Goal: Transaction & Acquisition: Download file/media

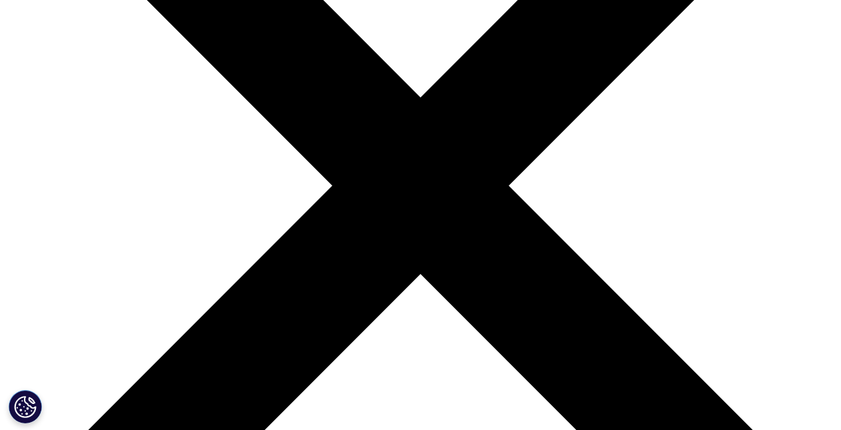
scroll to position [258, 0]
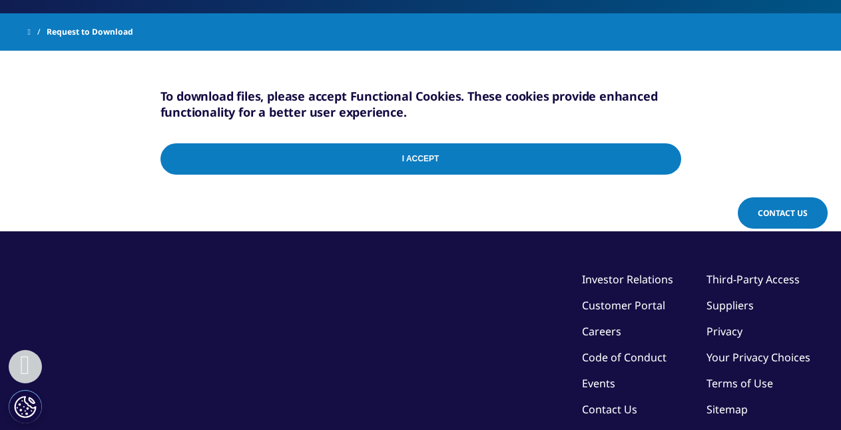
click at [418, 158] on input "I Accept" at bounding box center [421, 158] width 521 height 31
